Goal: Task Accomplishment & Management: Complete application form

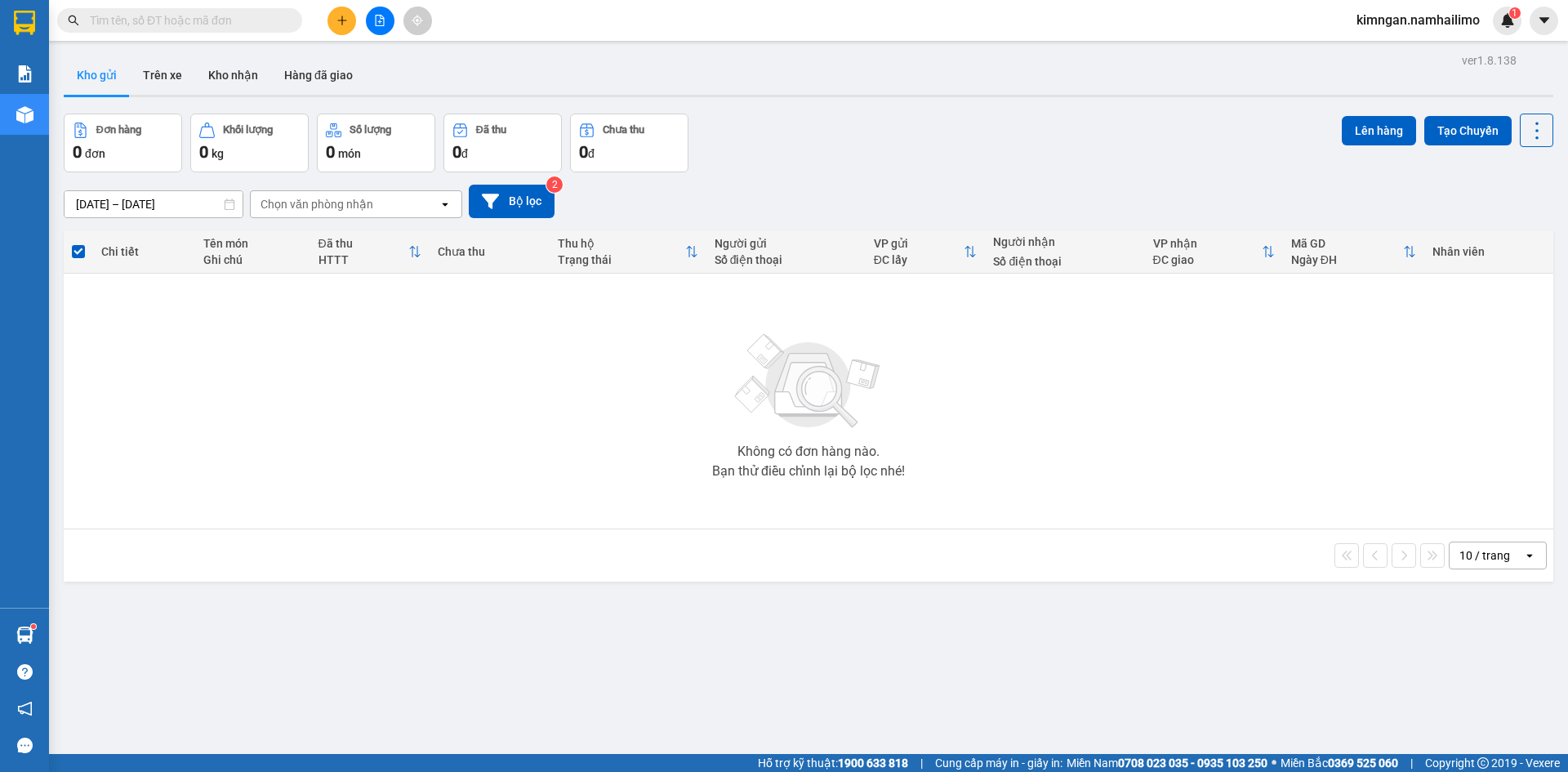
click at [334, 7] on div at bounding box center [379, 21] width 122 height 28
click at [338, 12] on button at bounding box center [341, 21] width 28 height 28
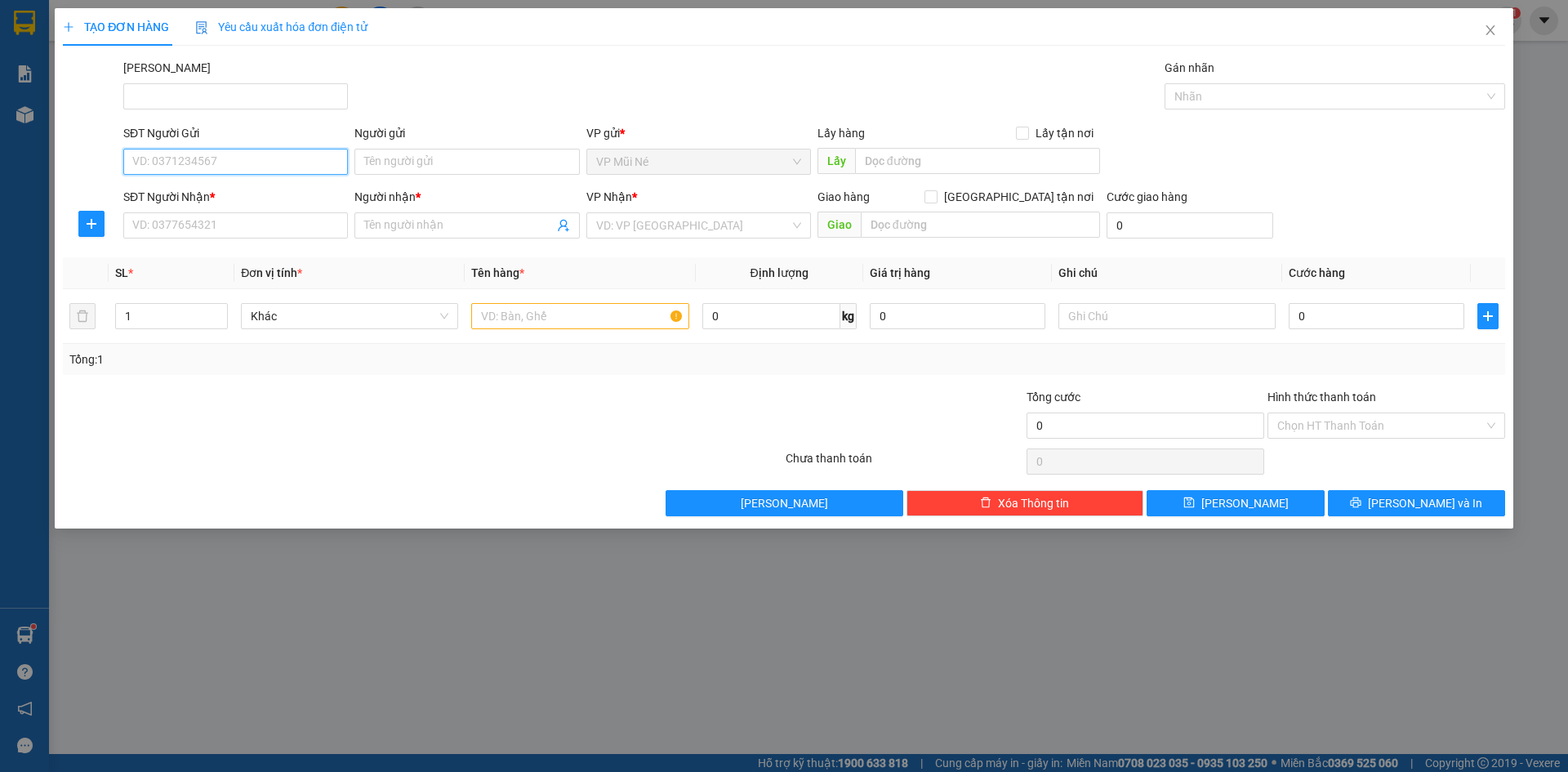
click at [207, 172] on input "SĐT Người Gửi" at bounding box center [236, 161] width 225 height 26
type input "0858383550"
click at [479, 212] on span at bounding box center [467, 225] width 225 height 26
click at [480, 179] on div "Người gửi Tên người gửi" at bounding box center [467, 152] width 225 height 57
click at [490, 161] on input "Người gửi" at bounding box center [467, 161] width 225 height 26
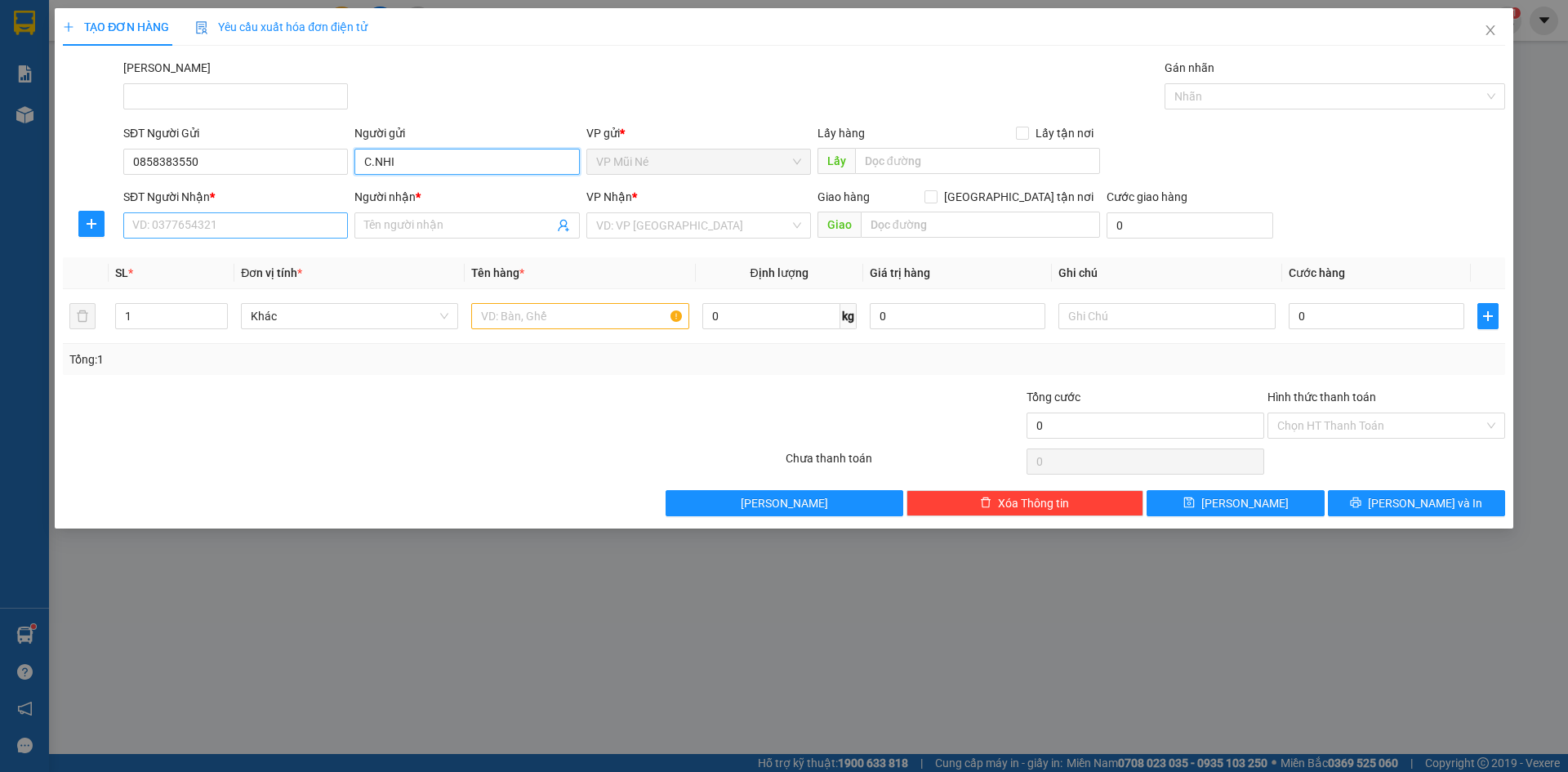
type input "C.NHI"
click at [260, 227] on input "SĐT Người Nhận *" at bounding box center [236, 225] width 225 height 26
click at [217, 163] on input "0858383550" at bounding box center [236, 161] width 225 height 26
click at [210, 200] on b "*" at bounding box center [212, 197] width 5 height 13
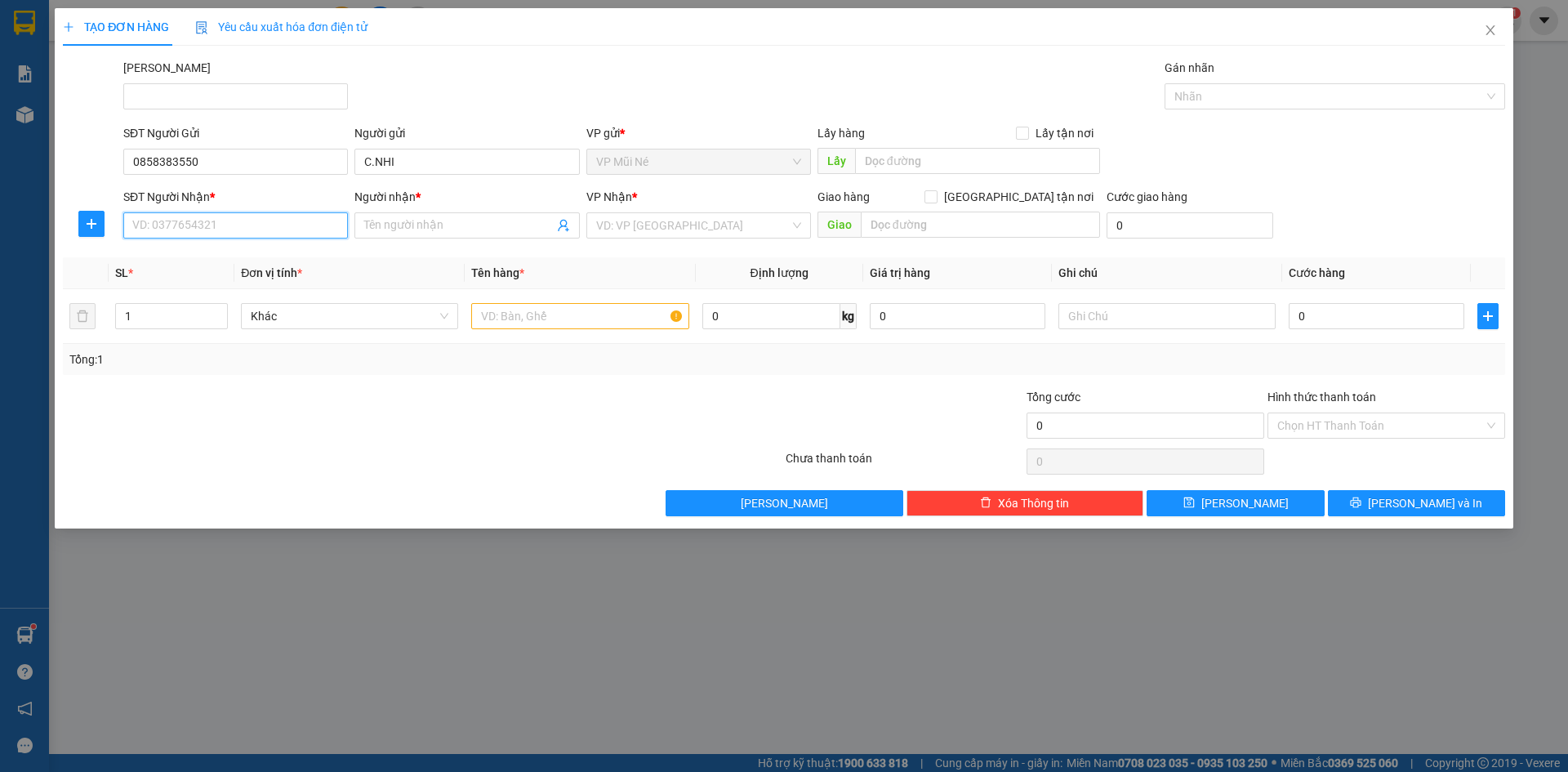
click at [209, 212] on input "SĐT Người Nhận *" at bounding box center [236, 225] width 225 height 26
click at [237, 220] on input "SĐT Người Nhận *" at bounding box center [236, 225] width 225 height 26
paste input "0858383550"
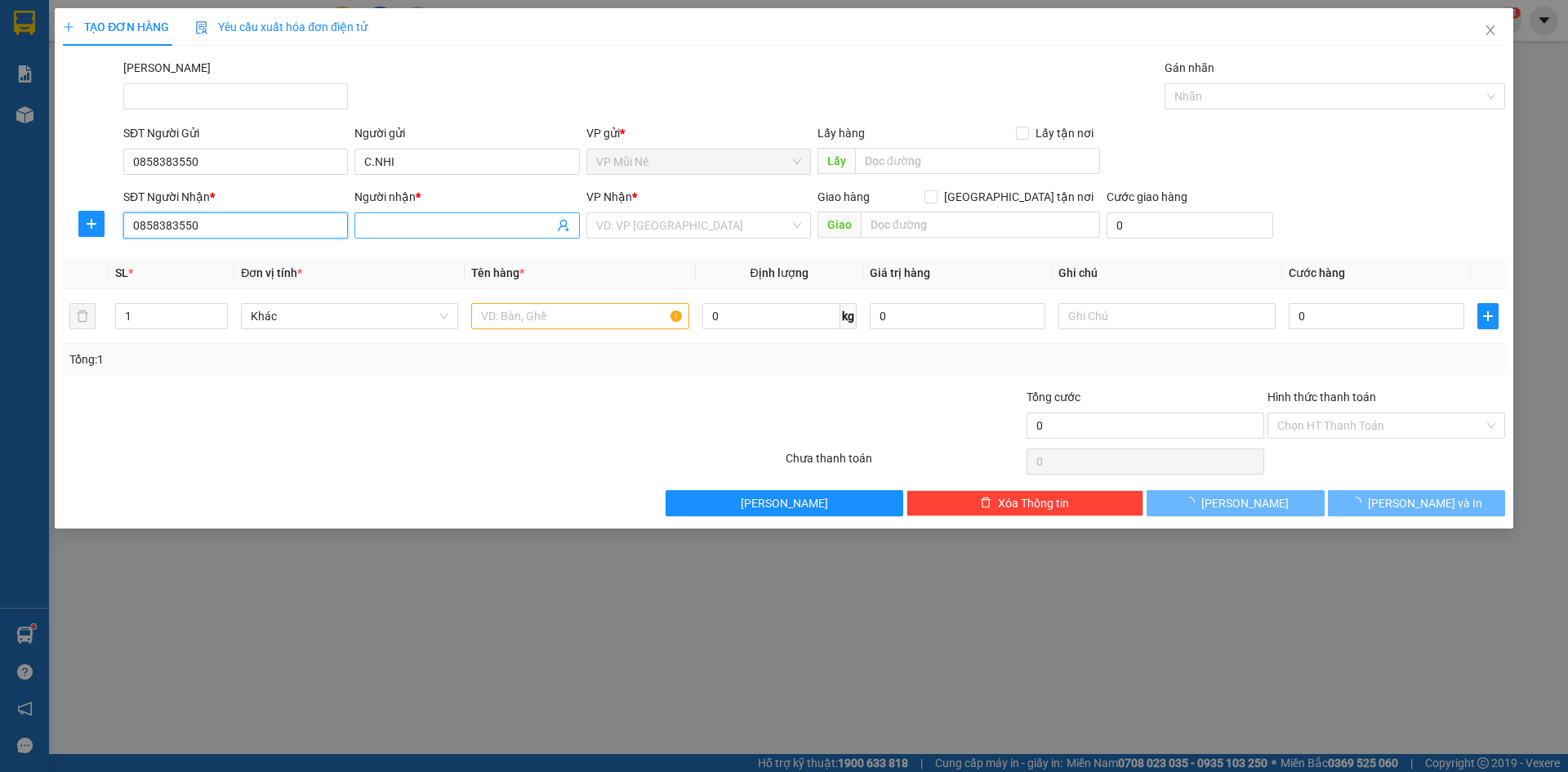
type input "0858383550"
click at [457, 224] on input "Người nhận *" at bounding box center [458, 226] width 189 height 18
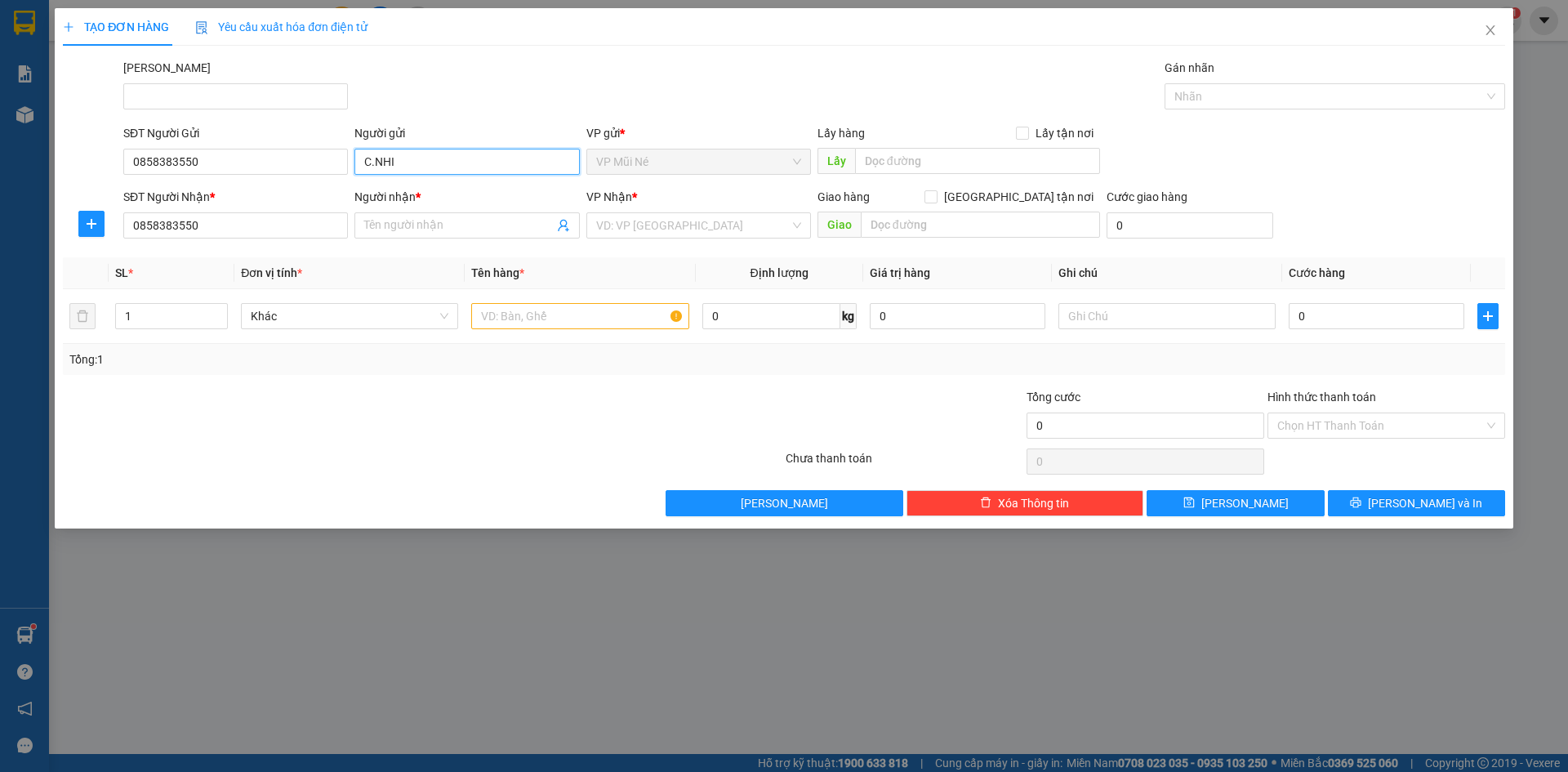
click at [415, 166] on input "C.NHI" at bounding box center [467, 161] width 225 height 26
click at [416, 164] on input "C.NHI" at bounding box center [467, 161] width 225 height 26
click at [417, 163] on input "C.NHI" at bounding box center [467, 161] width 225 height 26
click at [418, 163] on input "C.NHI" at bounding box center [467, 161] width 225 height 26
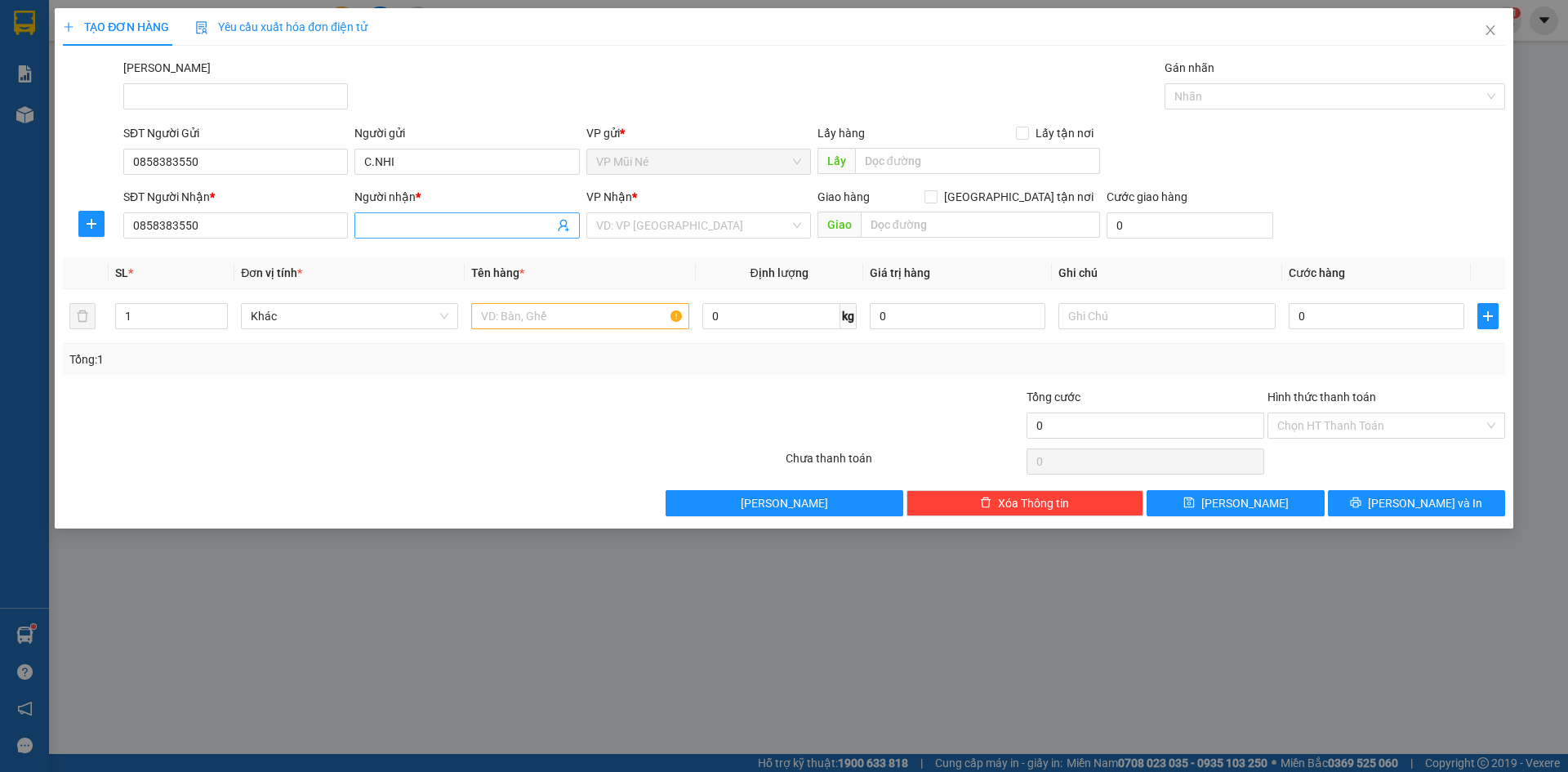
click at [398, 235] on span at bounding box center [467, 225] width 225 height 26
paste input "C.NHI"
type input "C.NHI"
click at [1363, 317] on input "0" at bounding box center [1376, 316] width 176 height 26
type input "002"
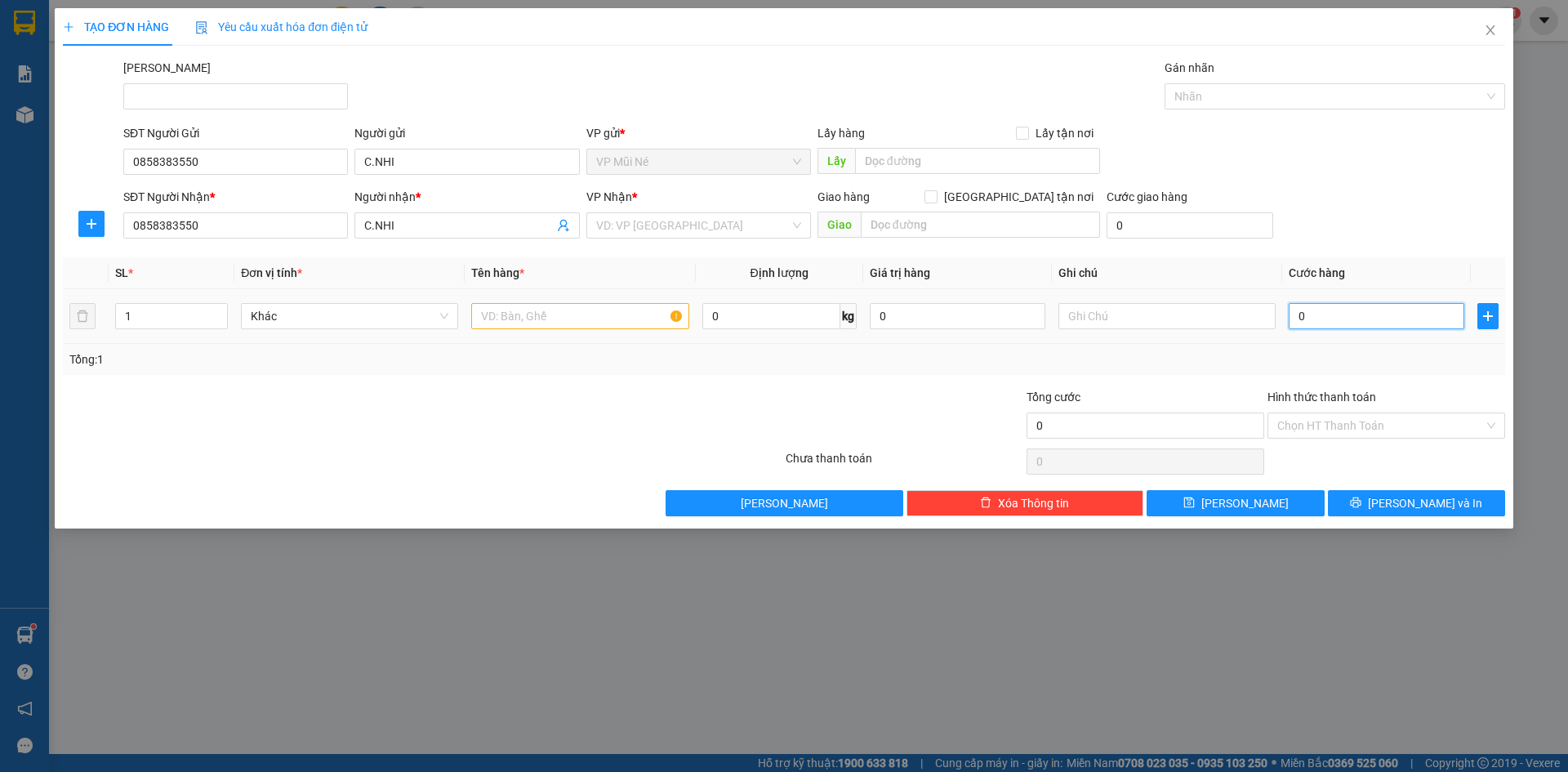
type input "2"
type input "0.020"
type input "20"
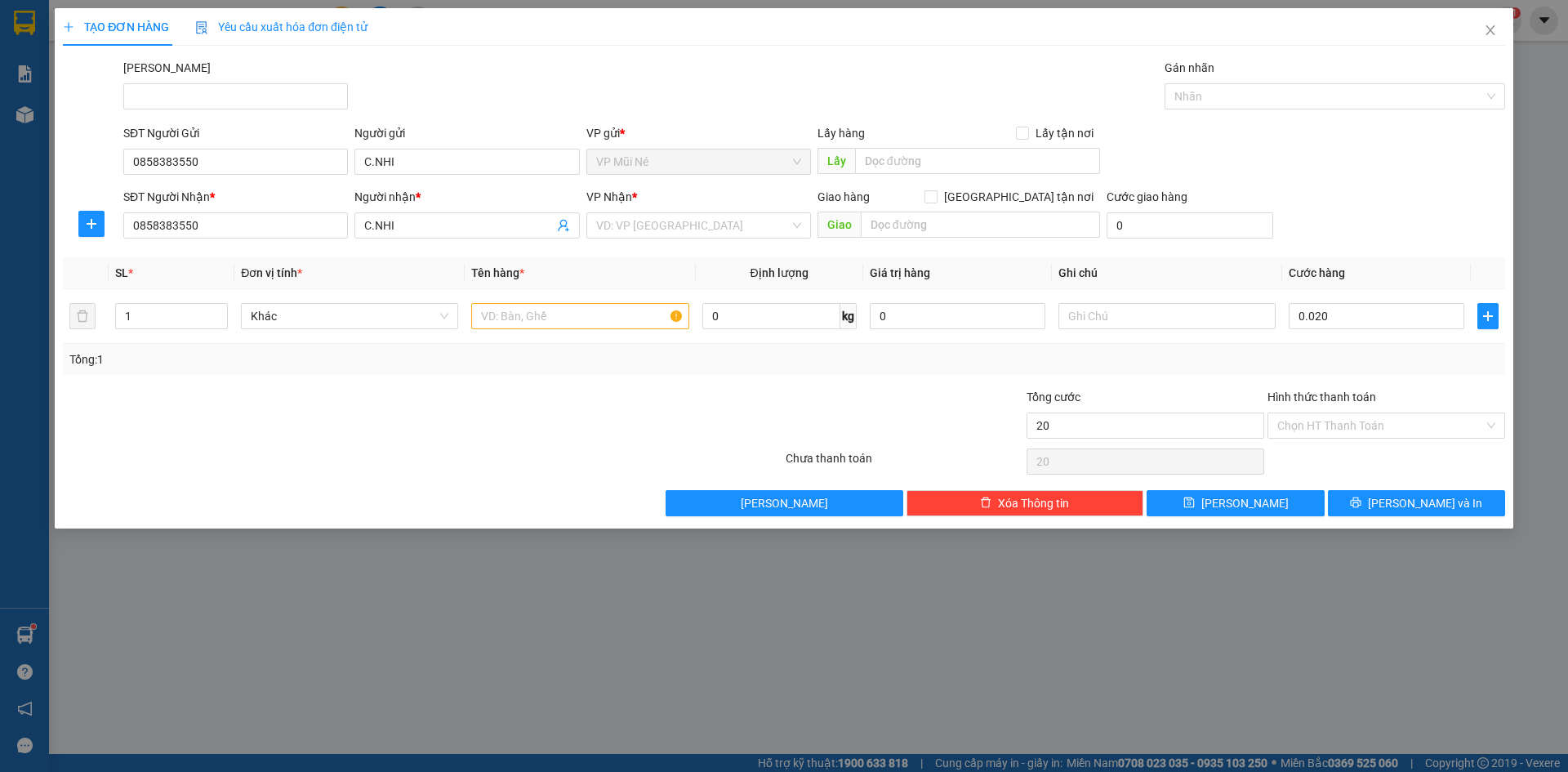
type input "20.000"
click at [533, 409] on div at bounding box center [302, 416] width 482 height 57
click at [549, 323] on input "text" at bounding box center [580, 316] width 217 height 26
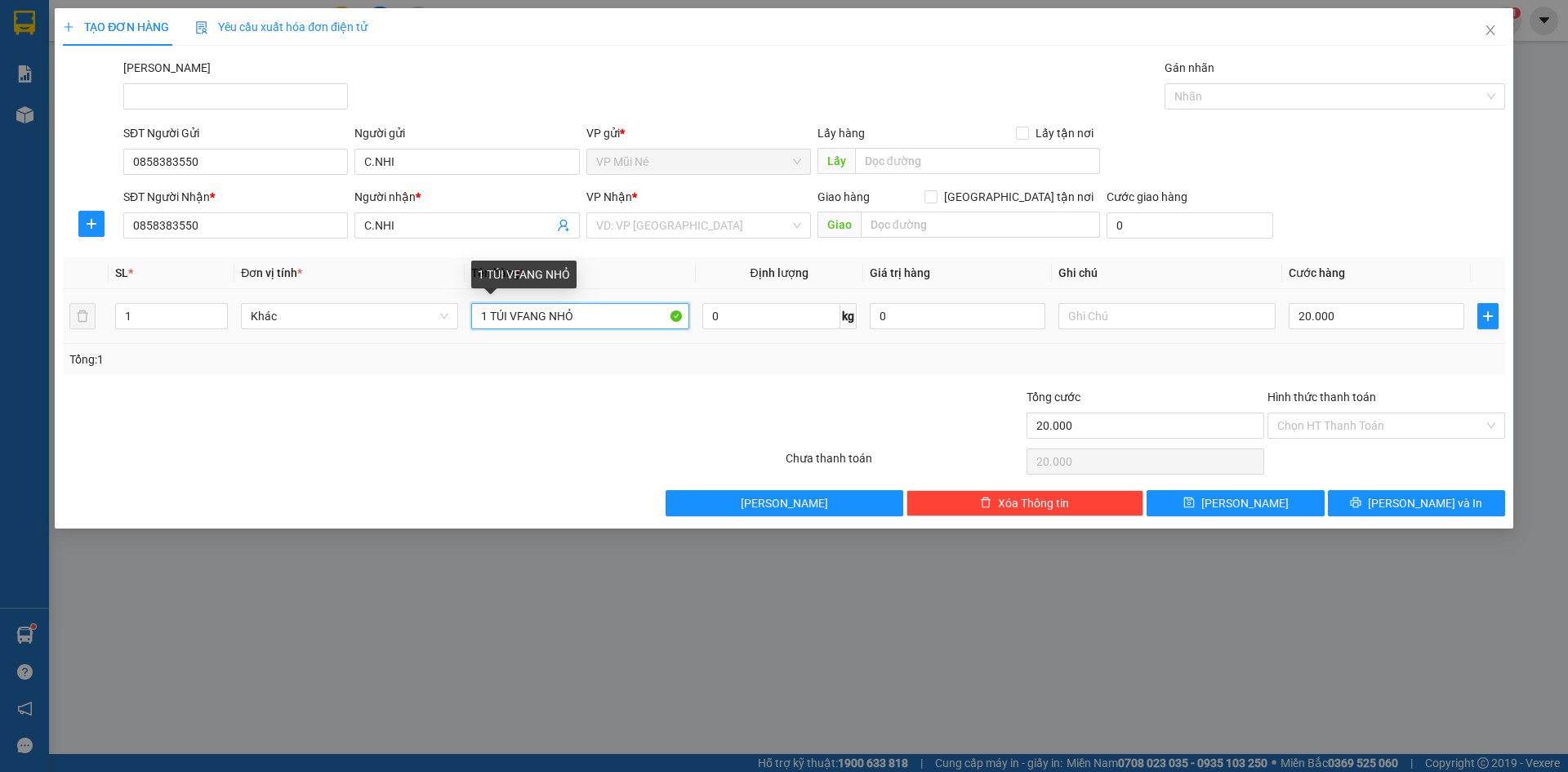
click at [545, 318] on input "1 TÚI VFANG NHỎ" at bounding box center [580, 316] width 217 height 26
type input "1 TÚI MÀU VÀNG NHỎ"
click at [1126, 322] on input "text" at bounding box center [1167, 316] width 217 height 26
type input "G"
click at [1303, 426] on input "Hình thức thanh toán" at bounding box center [1381, 425] width 207 height 24
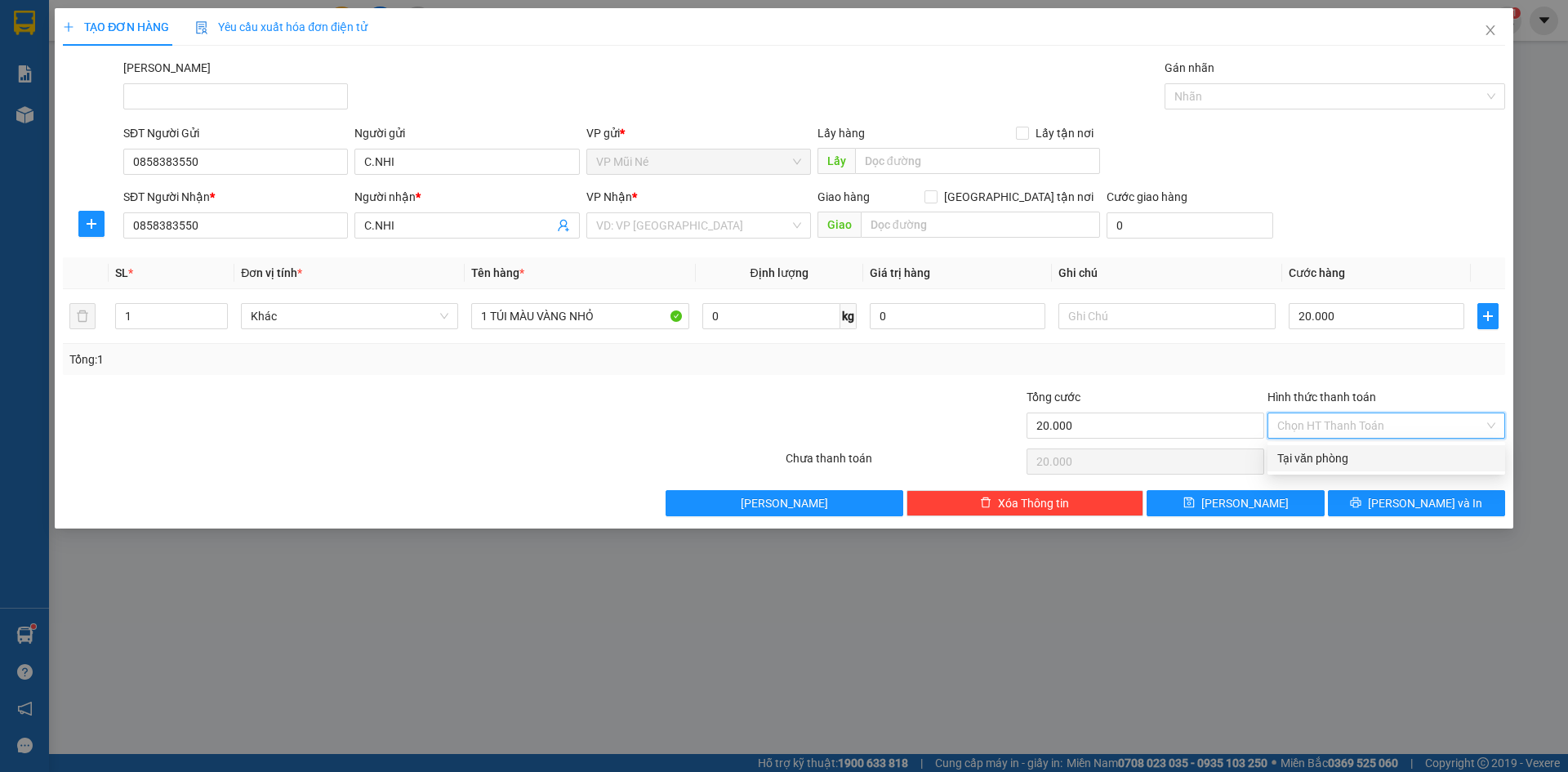
click at [1306, 460] on div "Tại văn phòng" at bounding box center [1386, 458] width 218 height 18
type input "0"
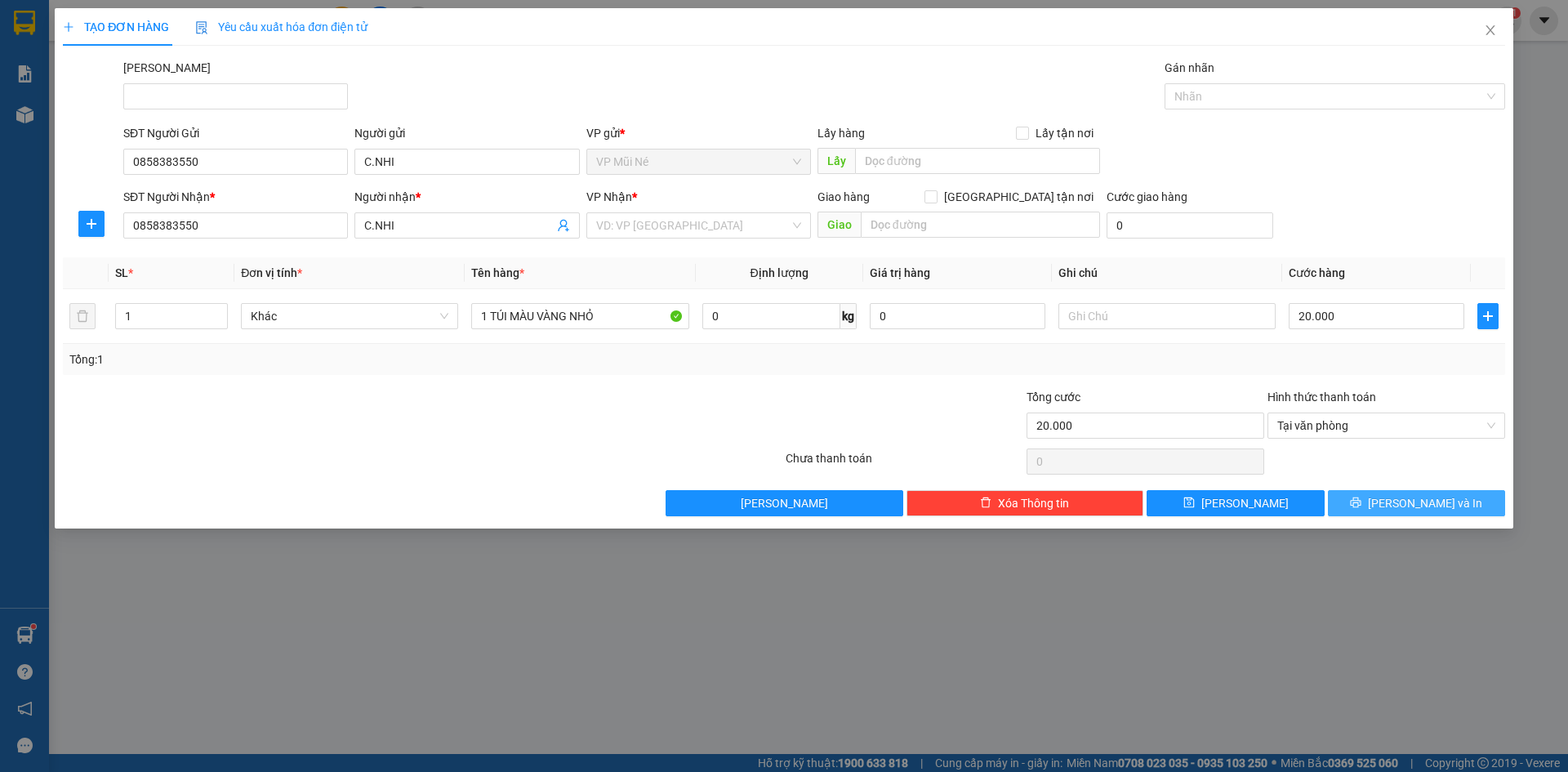
click at [1406, 500] on span "[PERSON_NAME] và In" at bounding box center [1425, 503] width 114 height 18
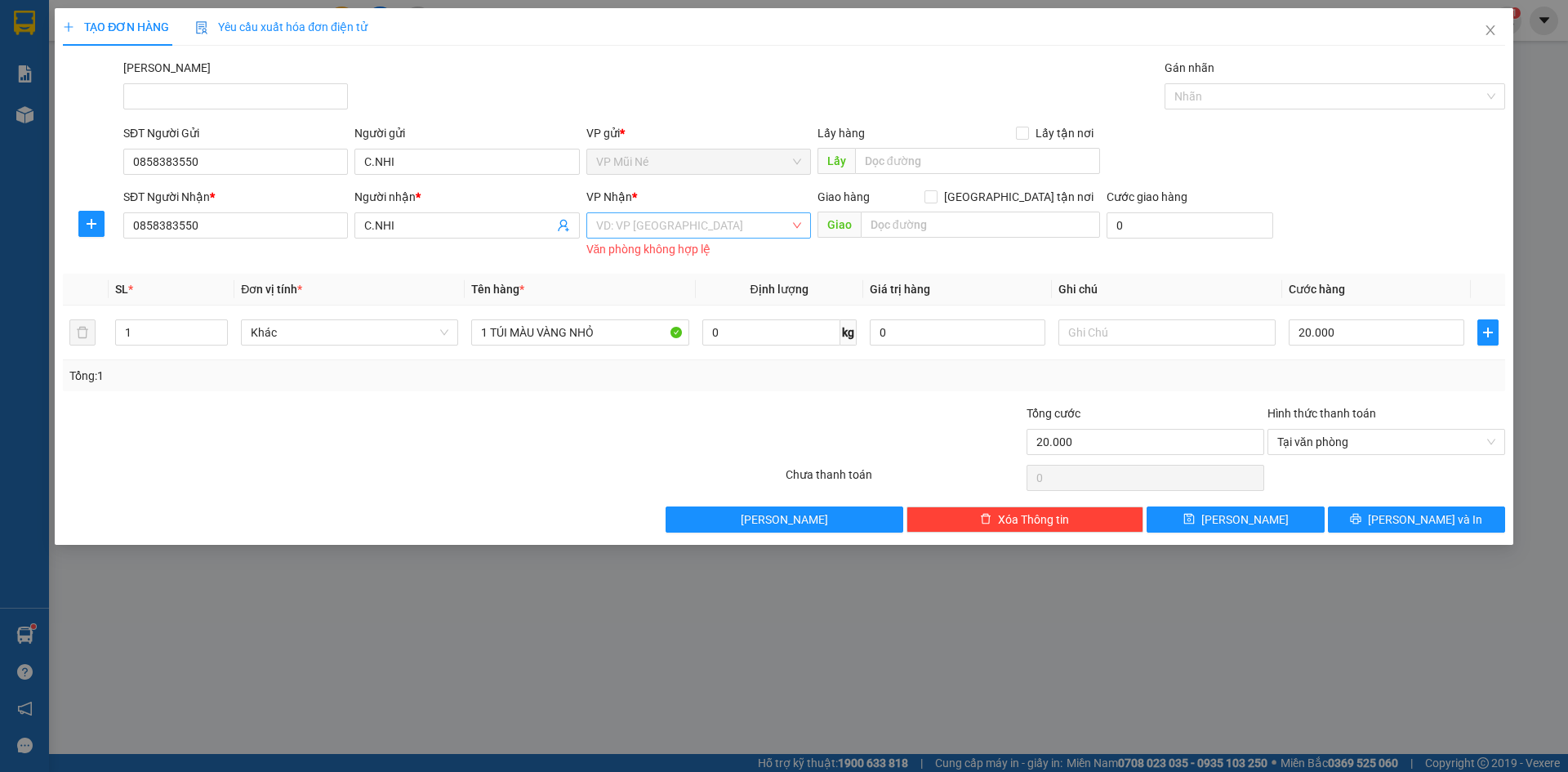
click at [669, 223] on input "search" at bounding box center [693, 225] width 193 height 24
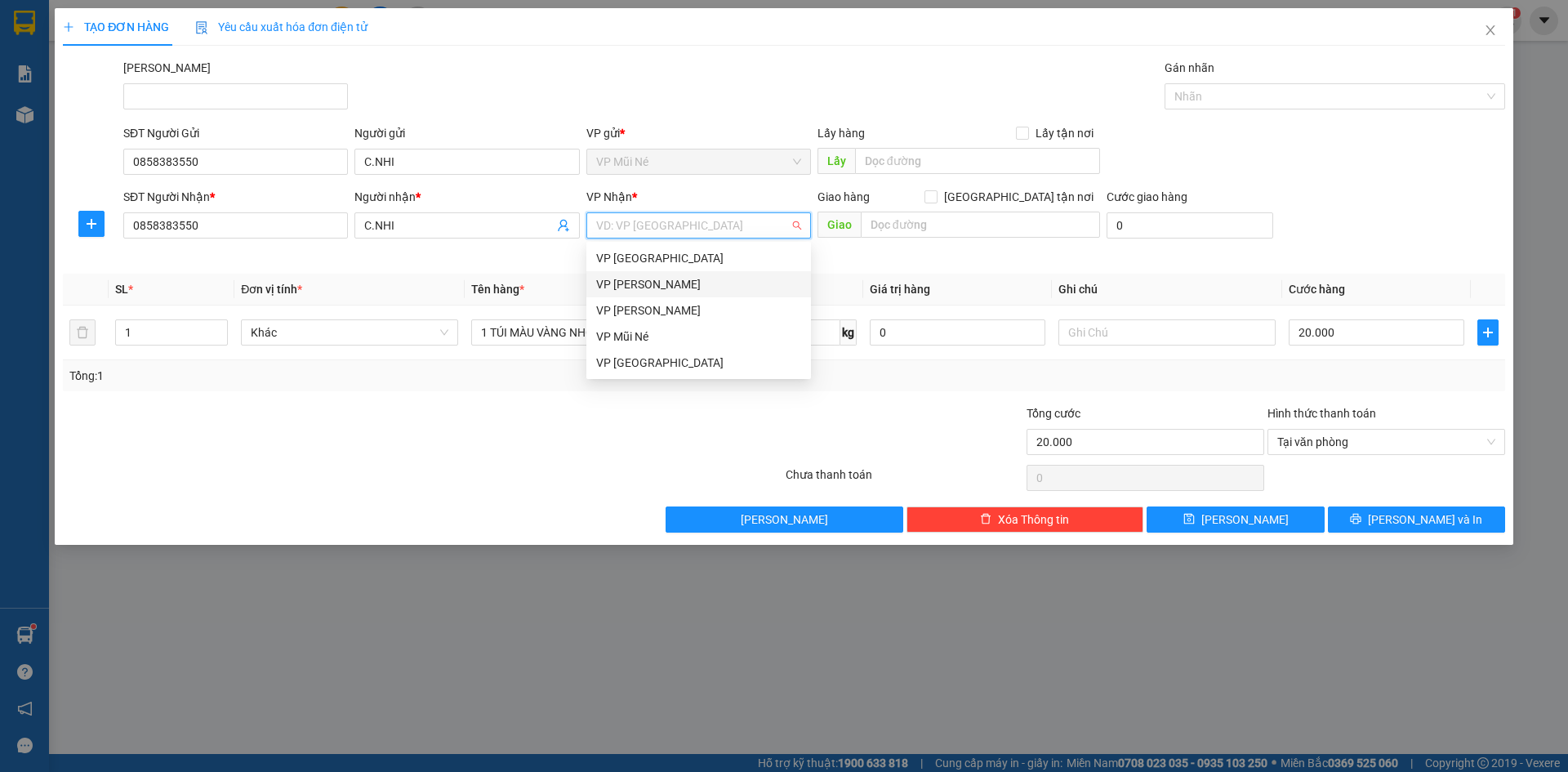
click at [652, 285] on div "VP [PERSON_NAME]" at bounding box center [699, 285] width 205 height 18
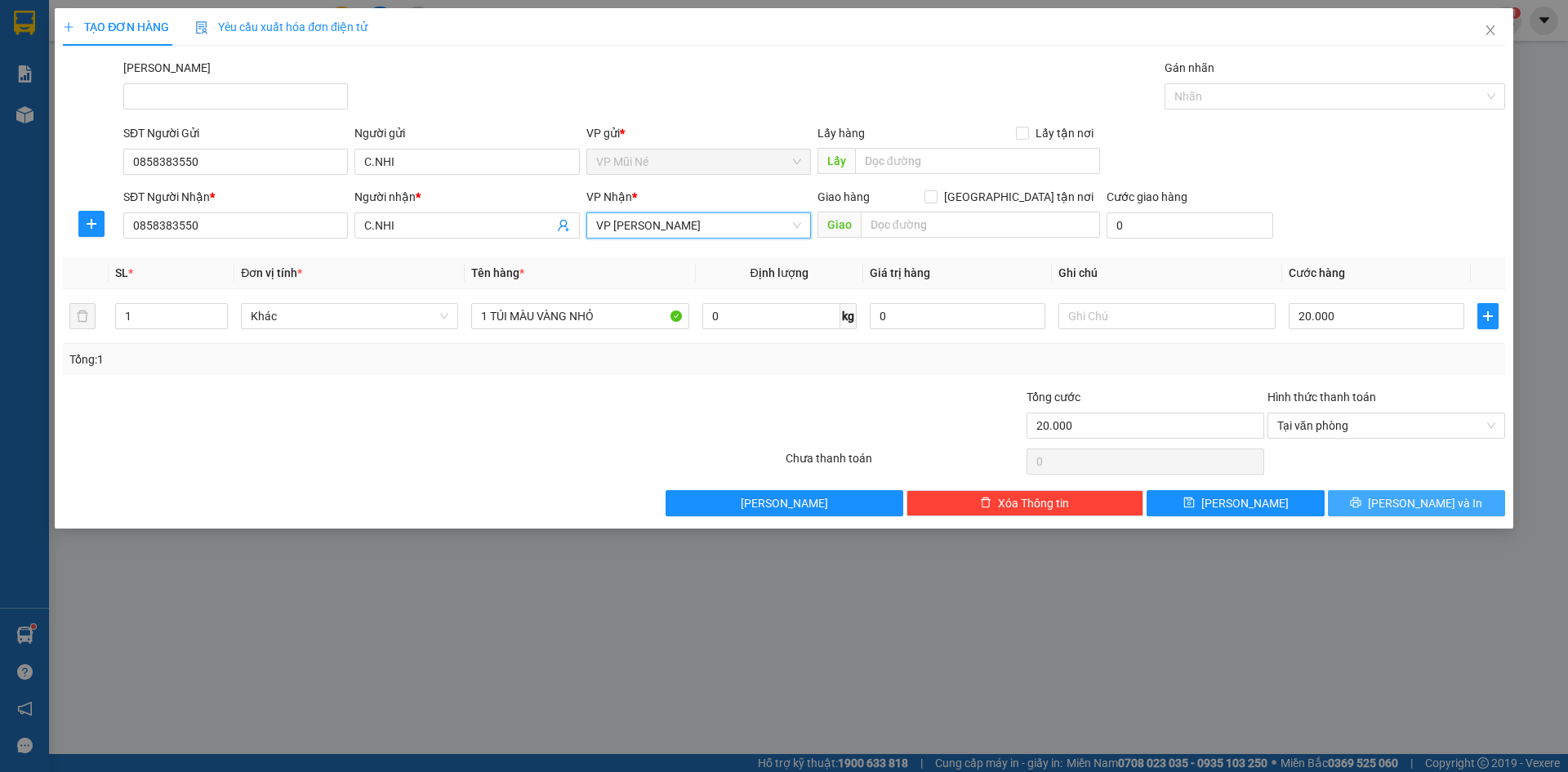
click at [1374, 512] on div "TẠO ĐƠN HÀNG Yêu cầu xuất hóa đơn điện tử Transit Pickup Surcharge Ids Transit …" at bounding box center [784, 268] width 1459 height 520
click at [1373, 511] on button "[PERSON_NAME] và In" at bounding box center [1416, 502] width 177 height 26
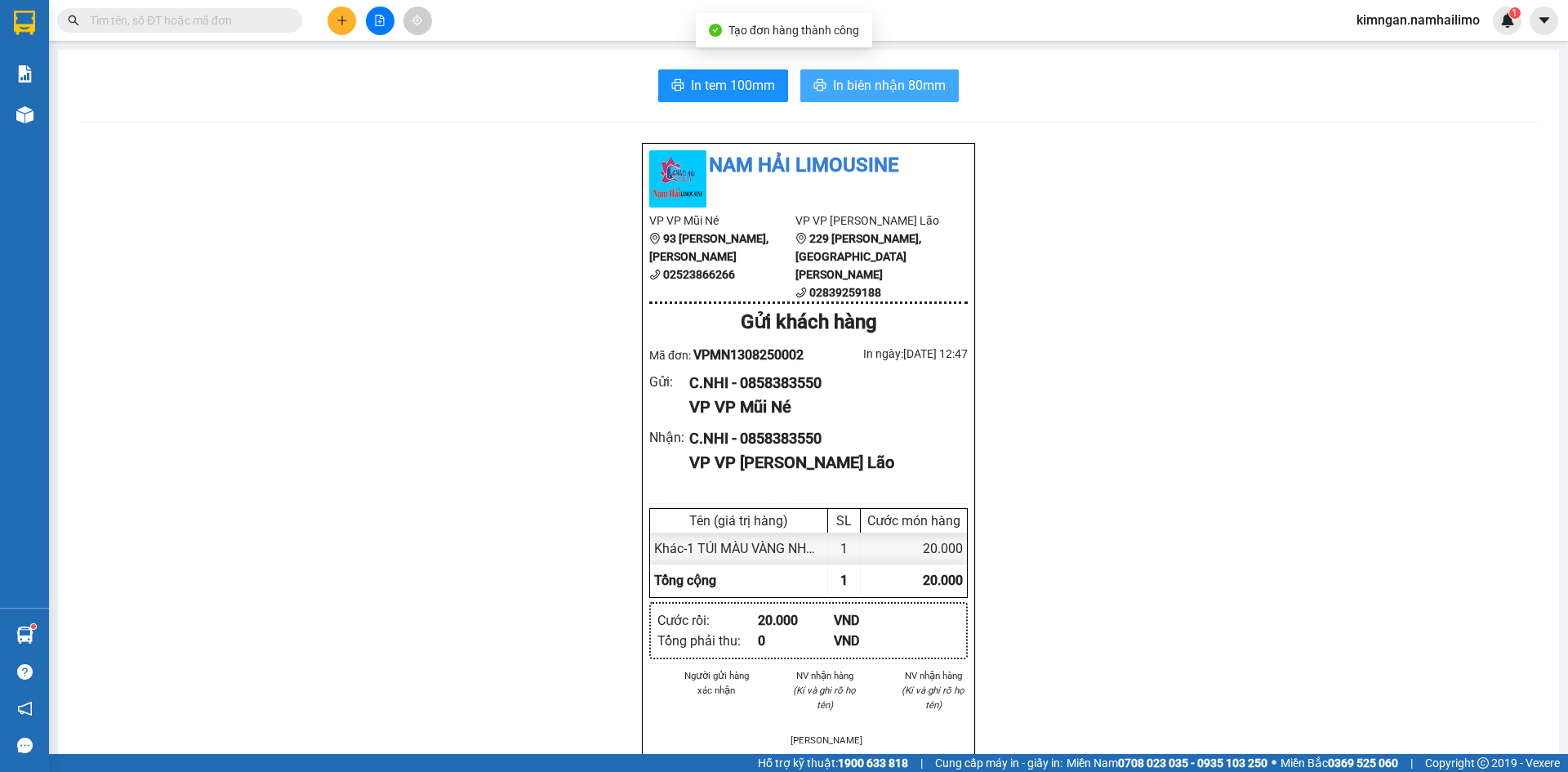
click at [865, 87] on span "In biên nhận 80mm" at bounding box center [889, 85] width 112 height 21
click at [909, 86] on span "In biên nhận 80mm" at bounding box center [889, 85] width 112 height 21
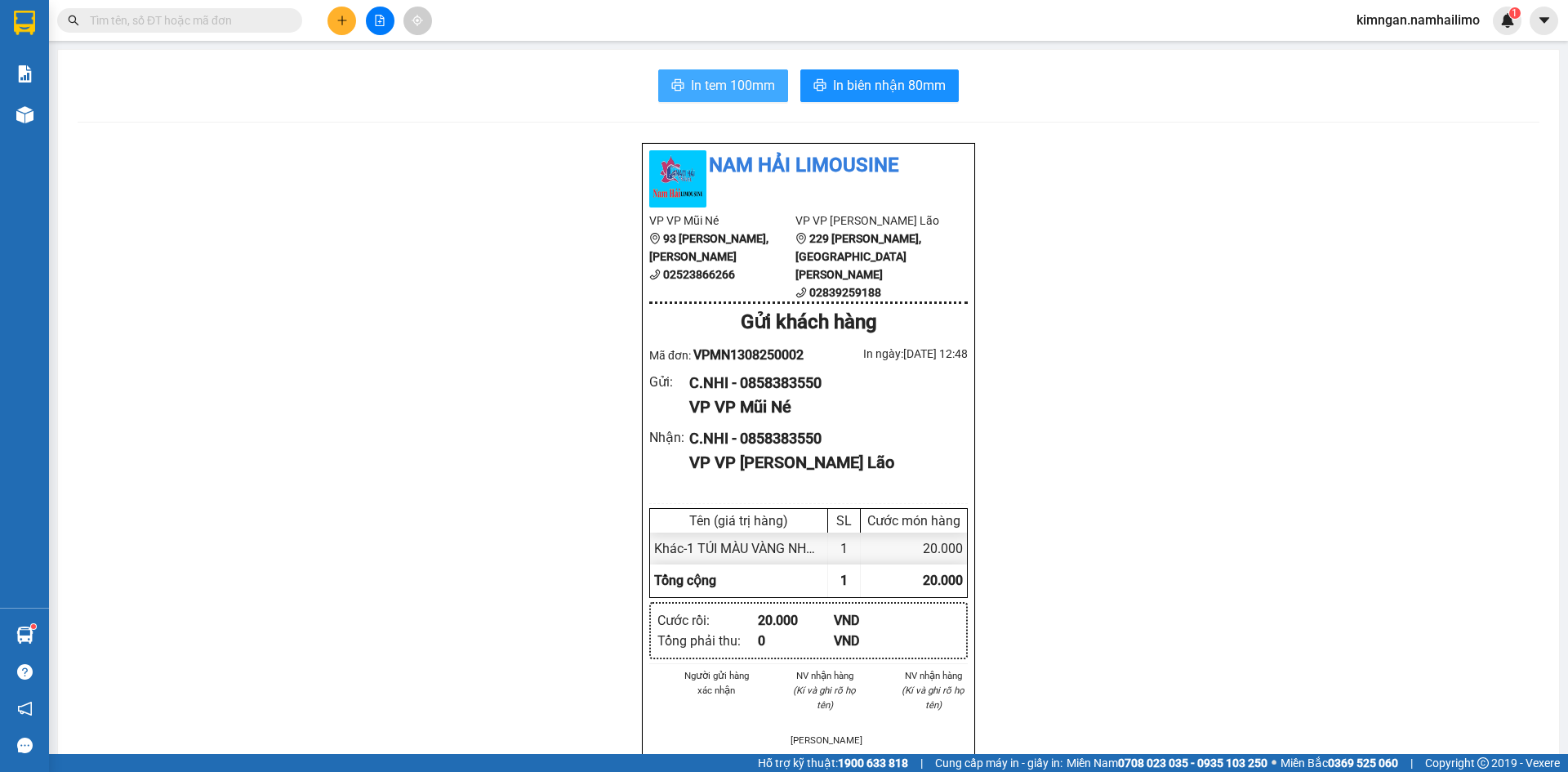
click at [760, 97] on button "In tem 100mm" at bounding box center [723, 85] width 130 height 32
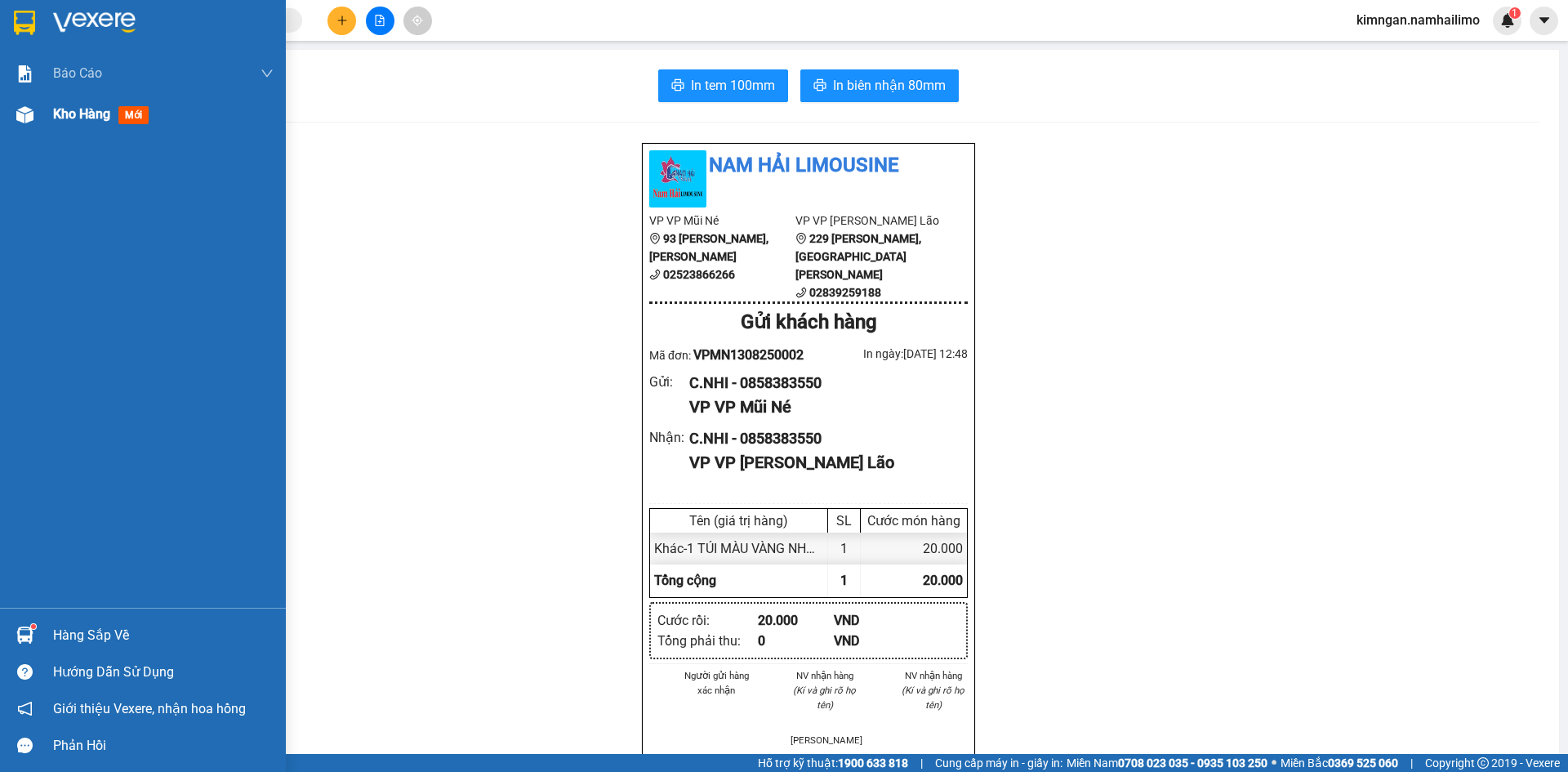
click at [35, 111] on div at bounding box center [25, 115] width 28 height 28
